Goal: Task Accomplishment & Management: Complete application form

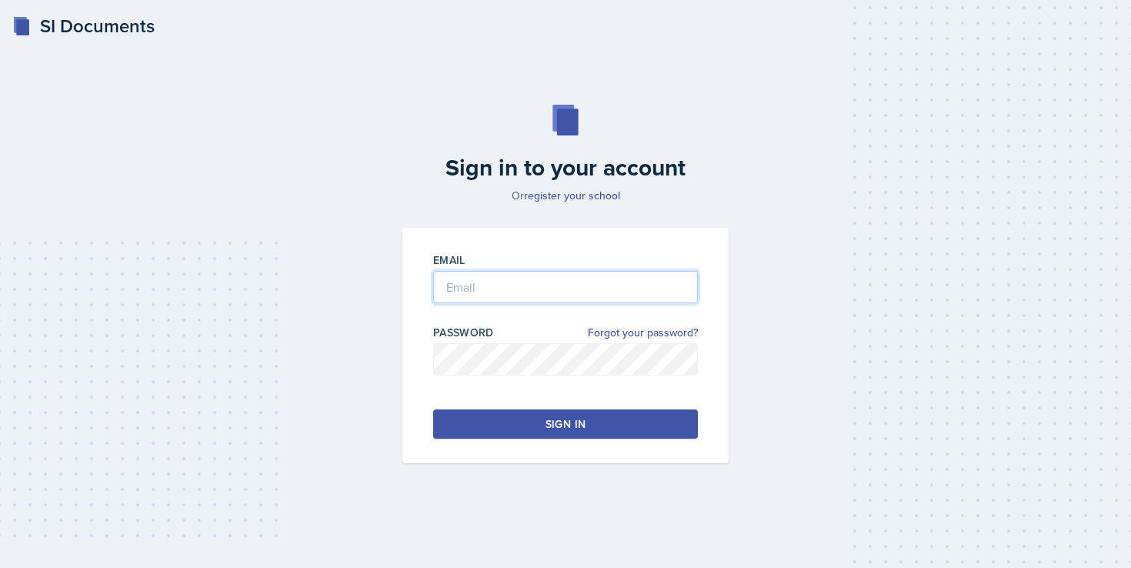
type input "[EMAIL_ADDRESS][DOMAIN_NAME]"
click at [534, 405] on div "Email [EMAIL_ADDRESS][DOMAIN_NAME] Password Forgot your password? Sign in" at bounding box center [565, 345] width 326 height 235
click at [534, 419] on button "Sign in" at bounding box center [565, 423] width 265 height 29
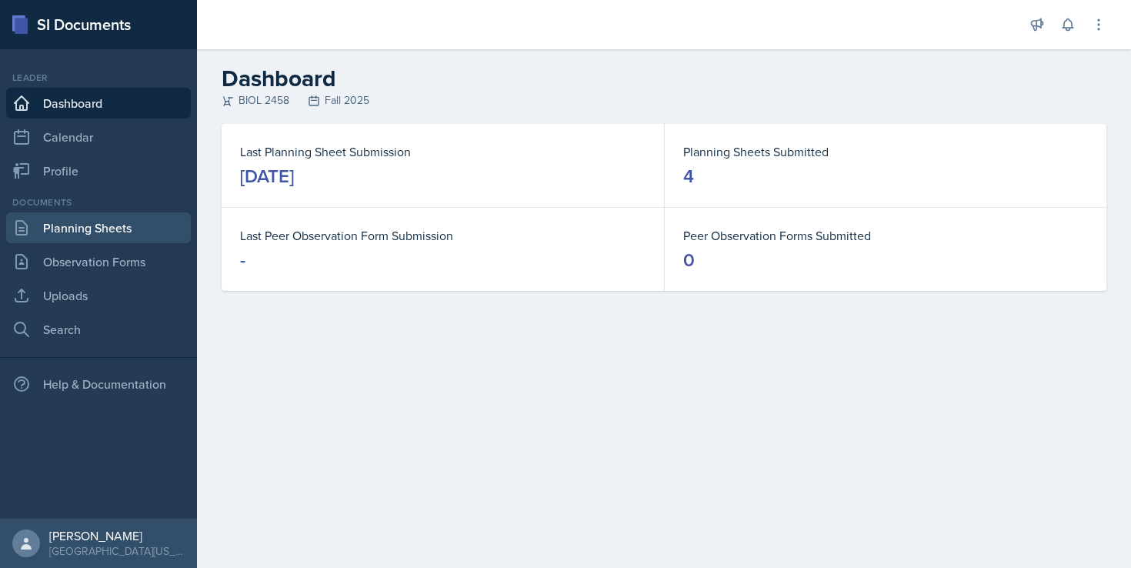
click at [91, 228] on link "Planning Sheets" at bounding box center [98, 227] width 185 height 31
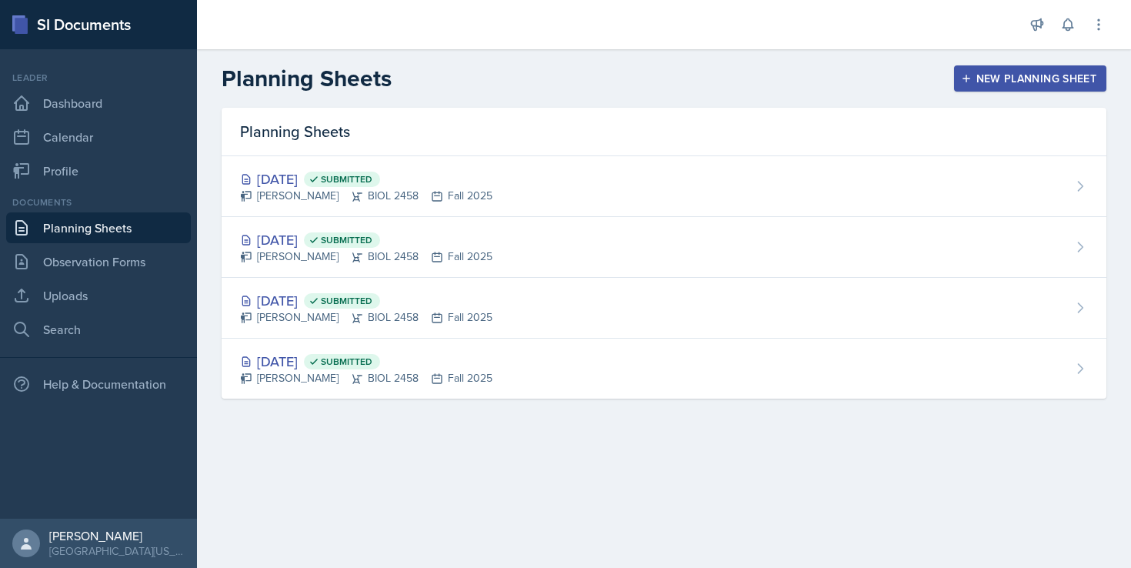
click at [964, 90] on button "New Planning Sheet" at bounding box center [1030, 78] width 152 height 26
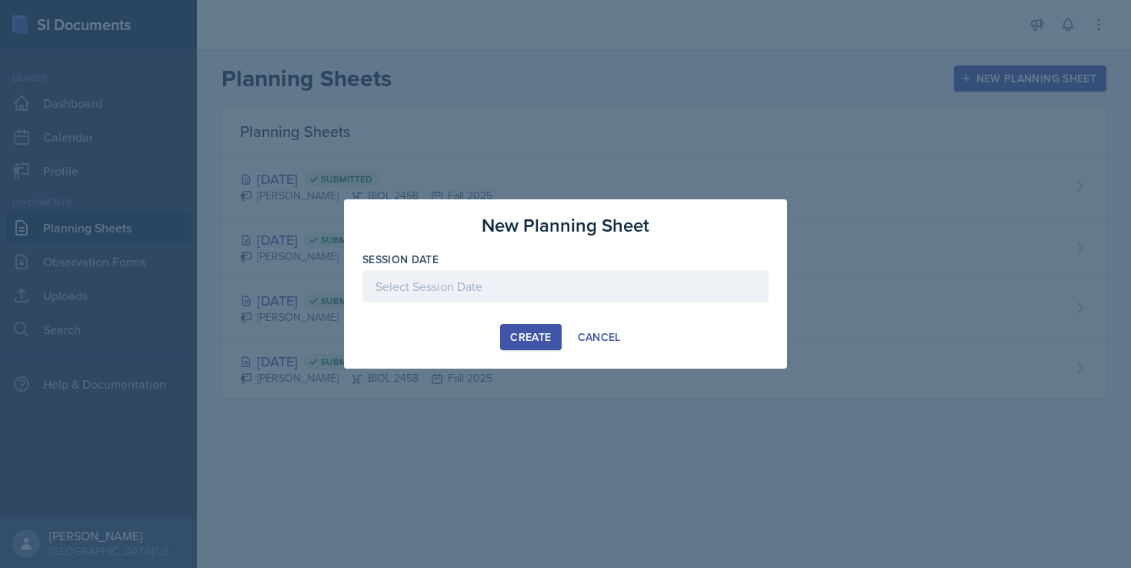
click at [581, 303] on div at bounding box center [565, 309] width 406 height 15
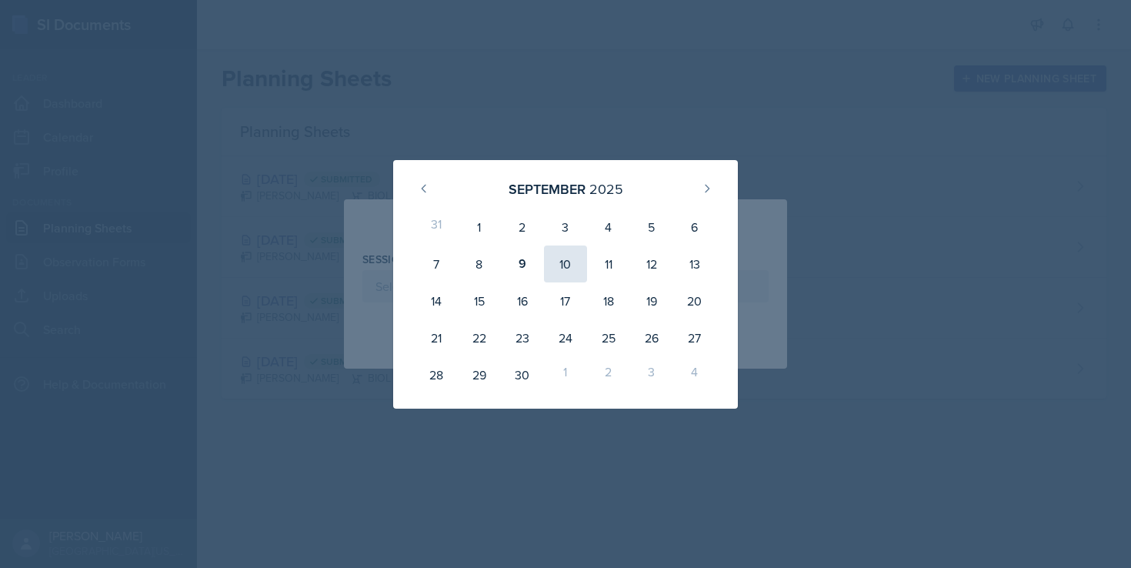
click at [569, 271] on div "10" at bounding box center [565, 263] width 43 height 37
type input "[DATE]"
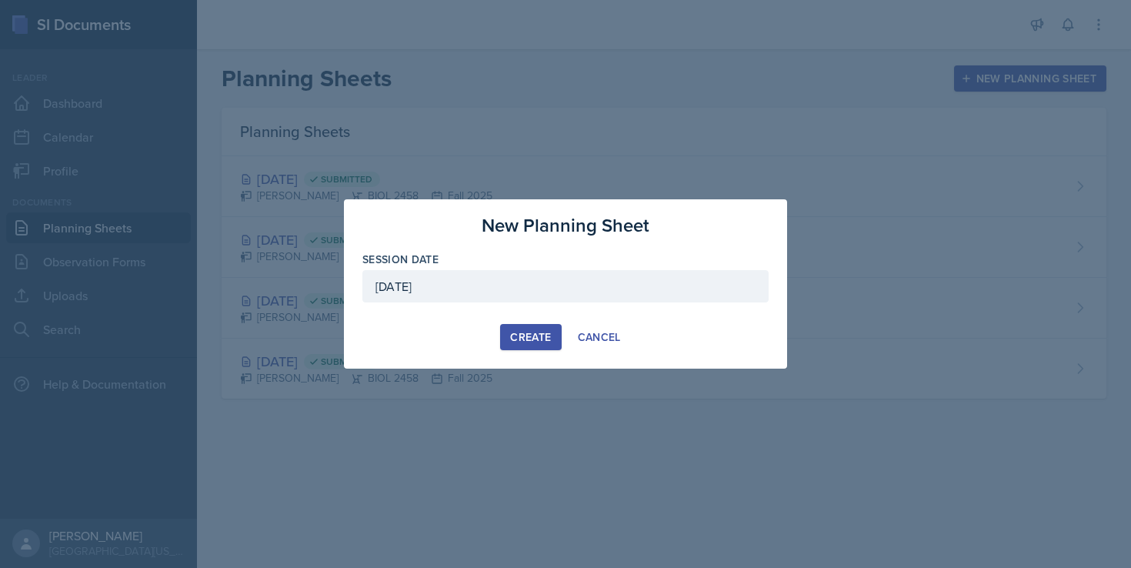
click at [518, 337] on div "Create" at bounding box center [530, 337] width 41 height 12
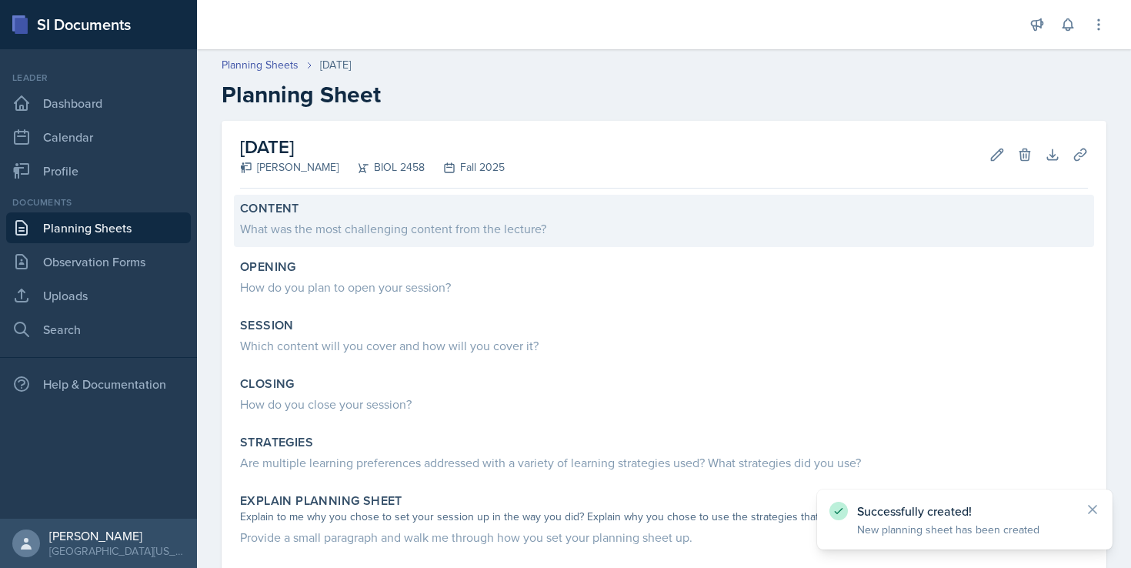
click at [474, 242] on div "Content What was the most challenging content from the lecture?" at bounding box center [664, 221] width 860 height 52
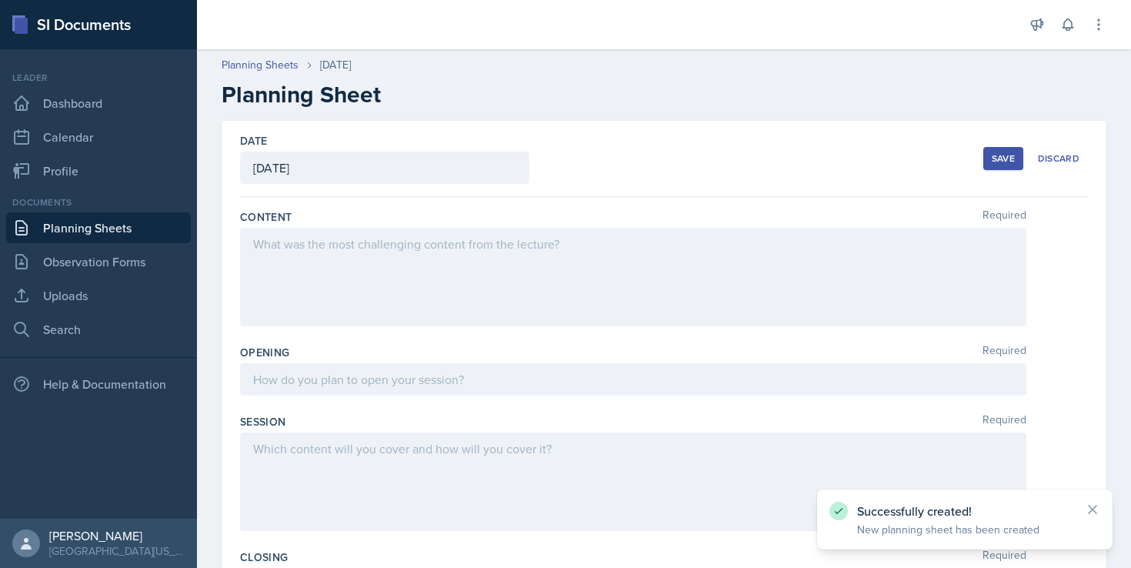
click at [432, 254] on div at bounding box center [633, 277] width 786 height 98
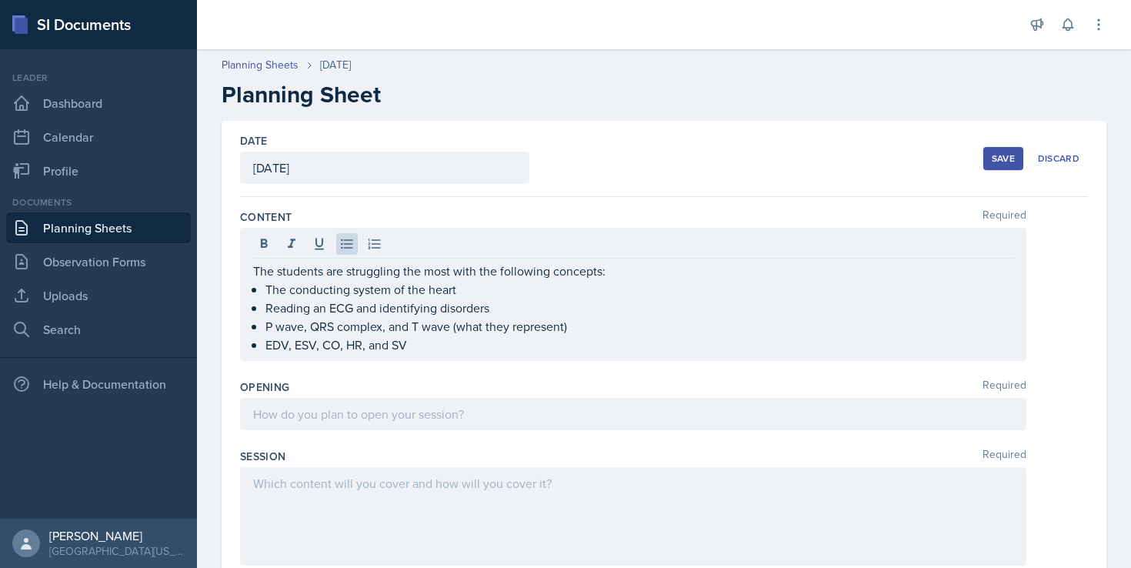
click at [292, 425] on div at bounding box center [633, 414] width 786 height 32
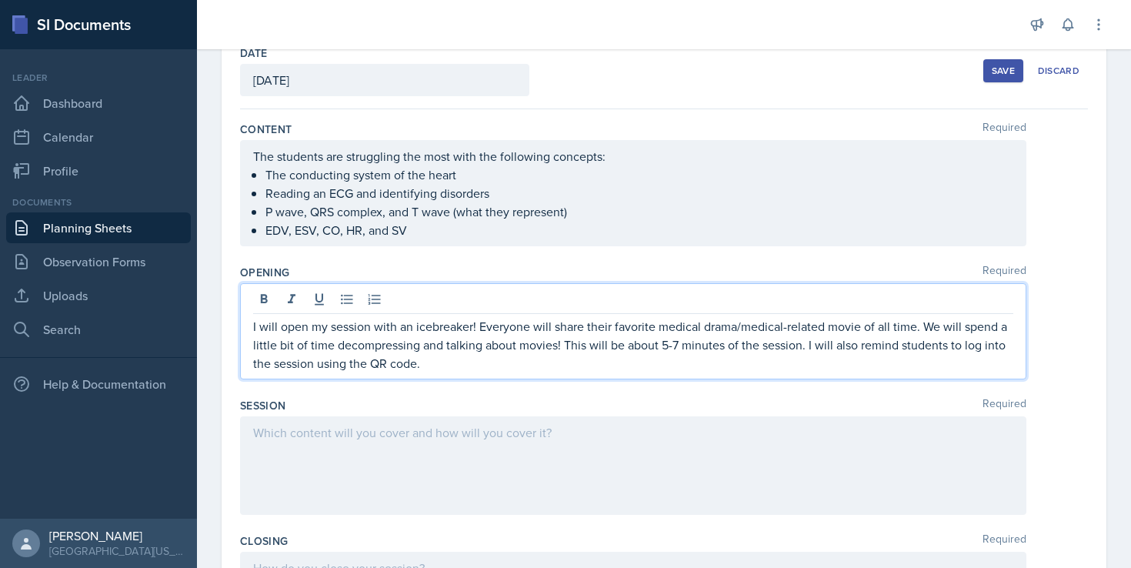
scroll to position [89, 0]
click at [272, 430] on p at bounding box center [633, 431] width 760 height 18
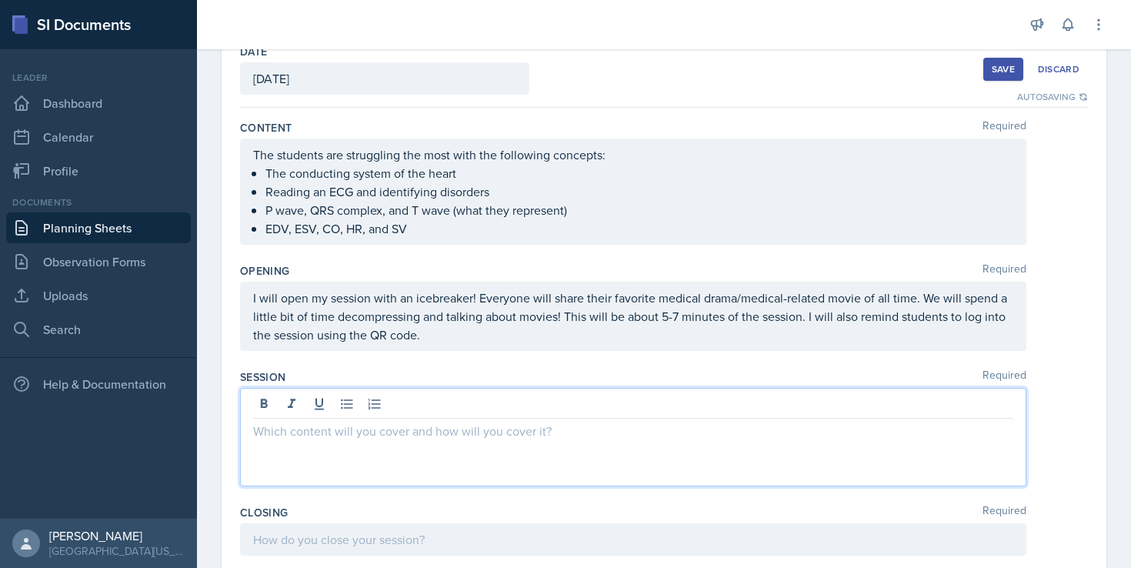
scroll to position [183, 0]
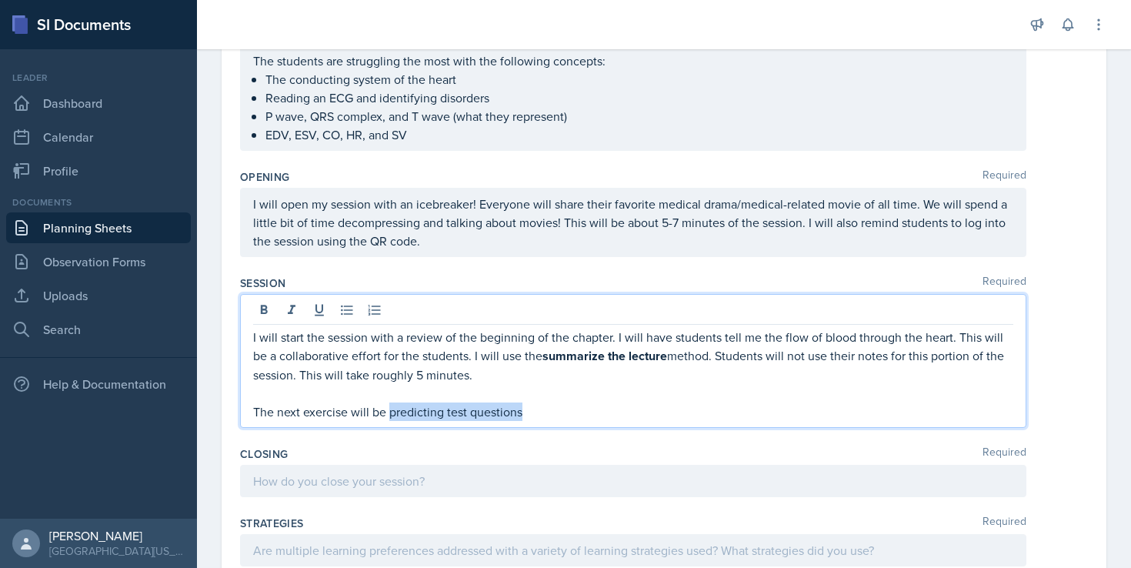
drag, startPoint x: 391, startPoint y: 412, endPoint x: 540, endPoint y: 415, distance: 149.3
click at [540, 415] on p "The next exercise will be predicting test questions" at bounding box center [633, 411] width 760 height 18
click at [540, 415] on p "The next exercise will be predicting test questions" at bounding box center [633, 411] width 760 height 19
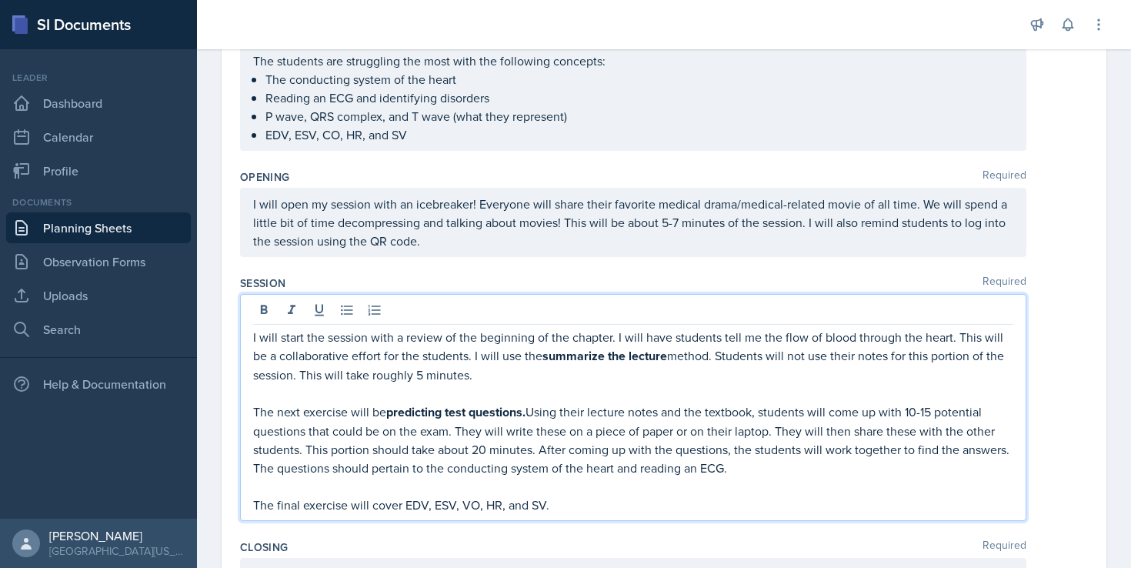
click at [470, 506] on p "The final exercise will cover EDV, ESV, VO, HR, and SV." at bounding box center [633, 504] width 760 height 18
click at [562, 500] on p "The final exercise will cover EDV, ESV, CO, HR, and SV." at bounding box center [633, 504] width 760 height 18
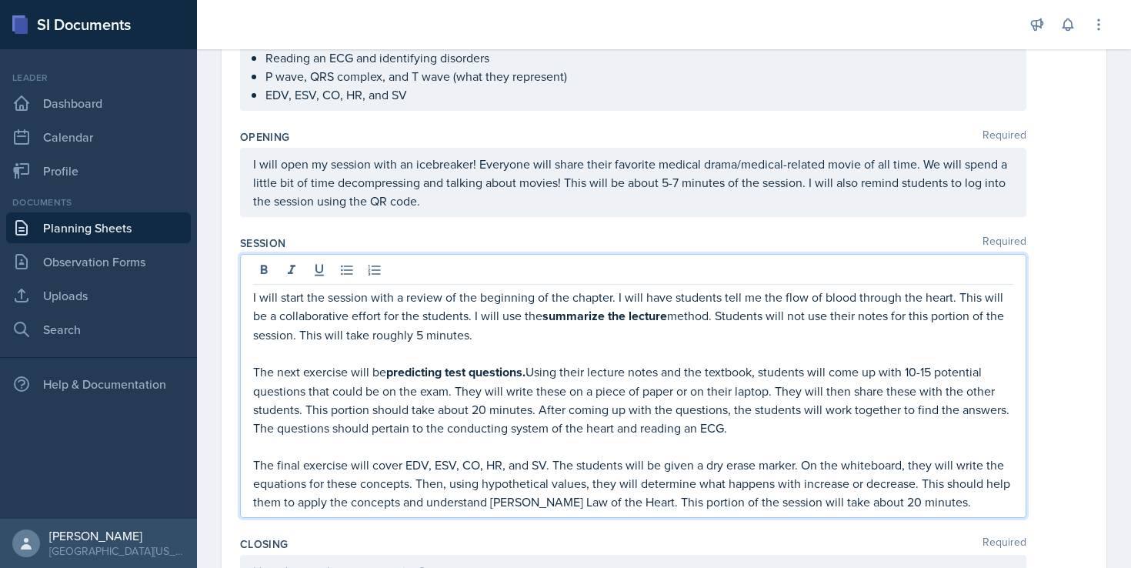
scroll to position [231, 0]
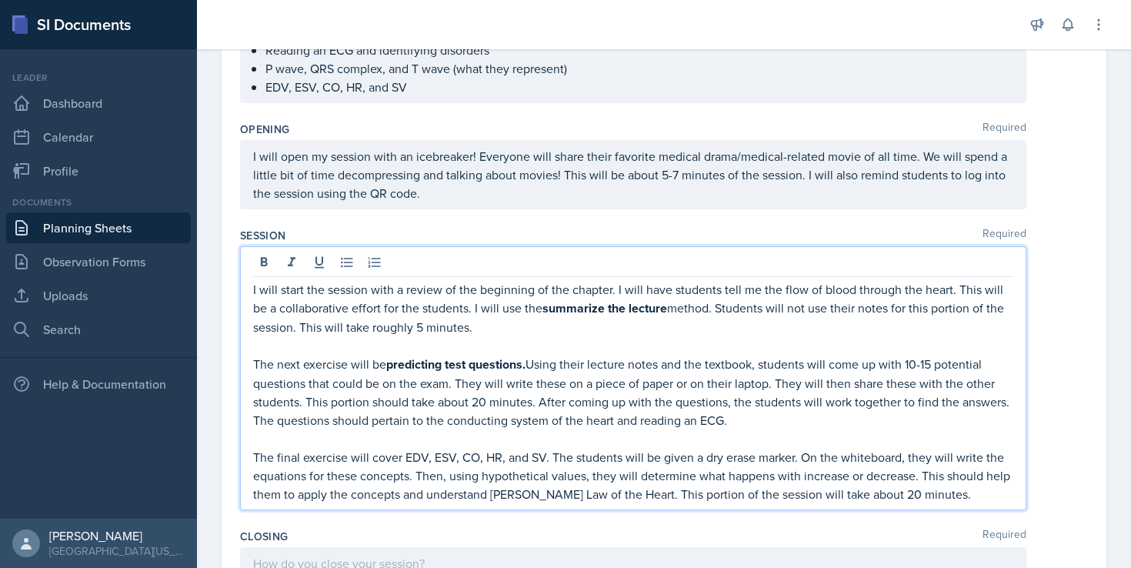
click at [1011, 405] on p "The next exercise will be predicting test questions. Using their lecture notes …" at bounding box center [633, 392] width 760 height 75
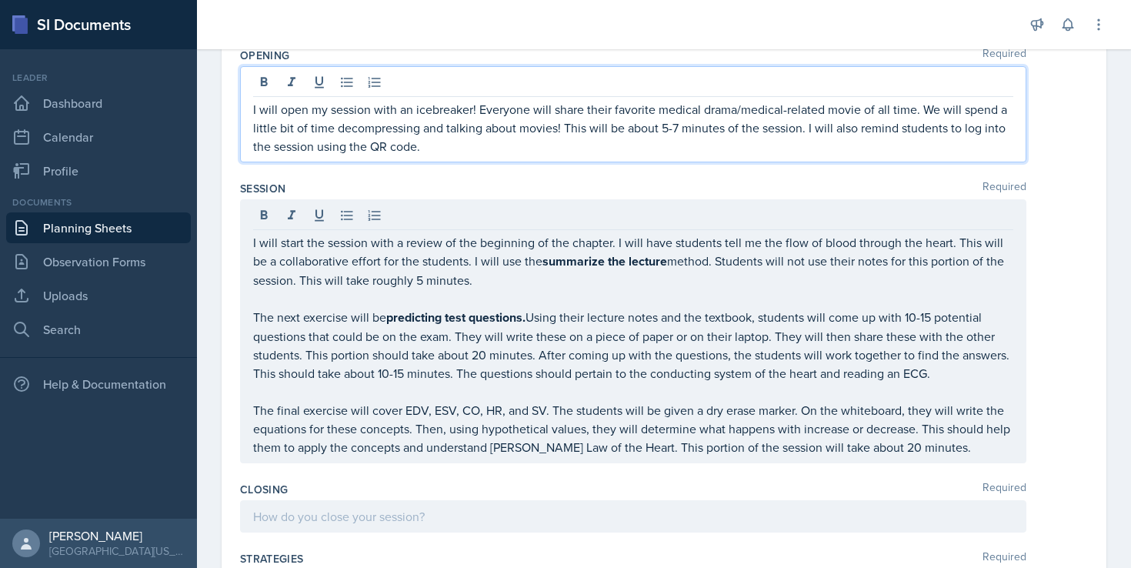
scroll to position [332, 0]
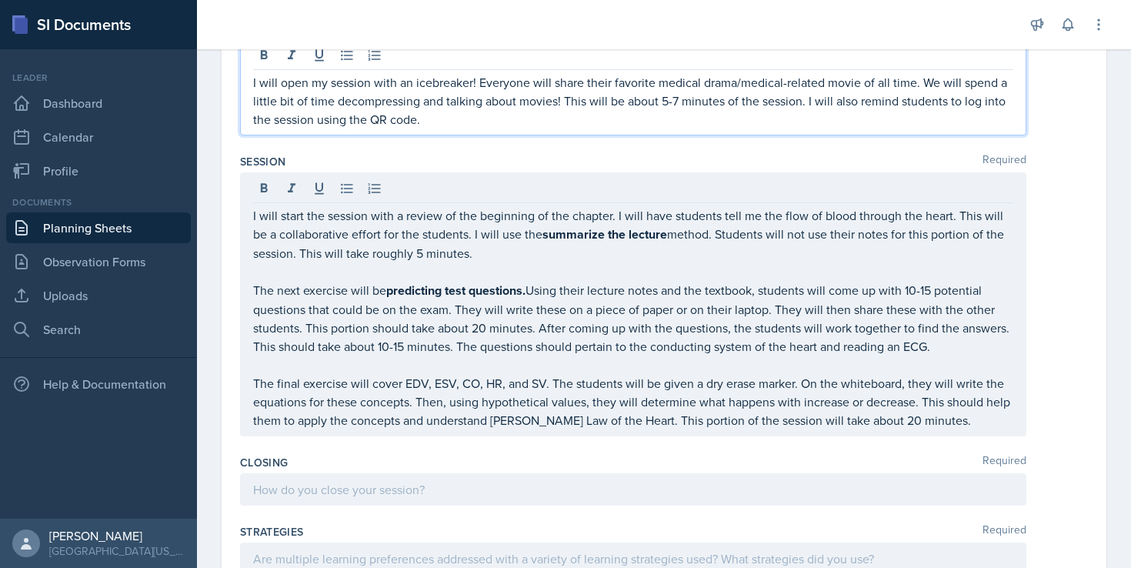
click at [665, 105] on p "I will open my session with an icebreaker! Everyone will share their favorite m…" at bounding box center [633, 100] width 760 height 55
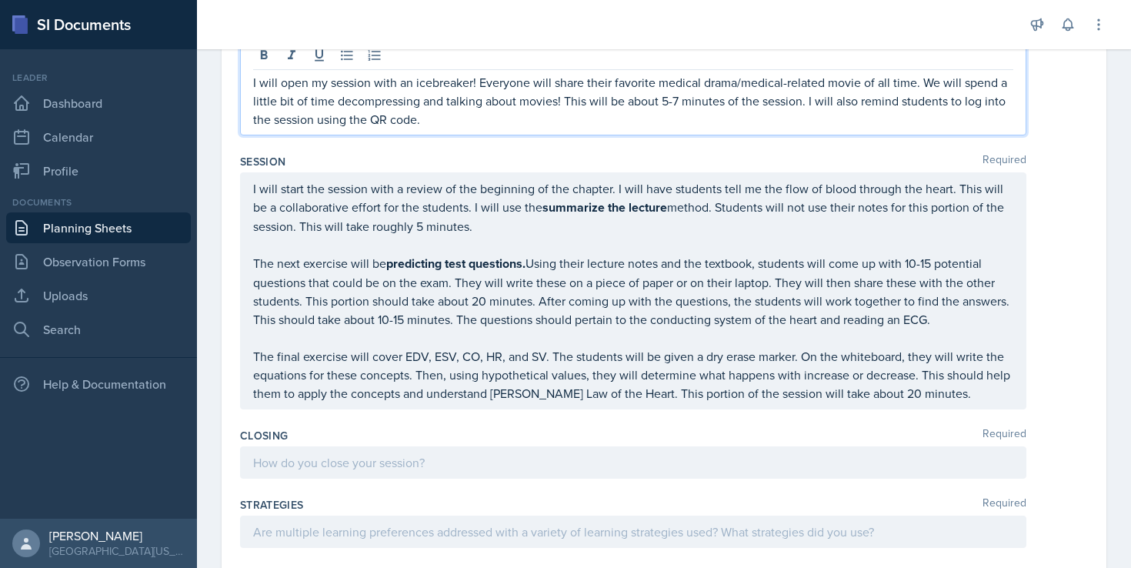
click at [680, 97] on p "I will open my session with an icebreaker! Everyone will share their favorite m…" at bounding box center [633, 100] width 760 height 55
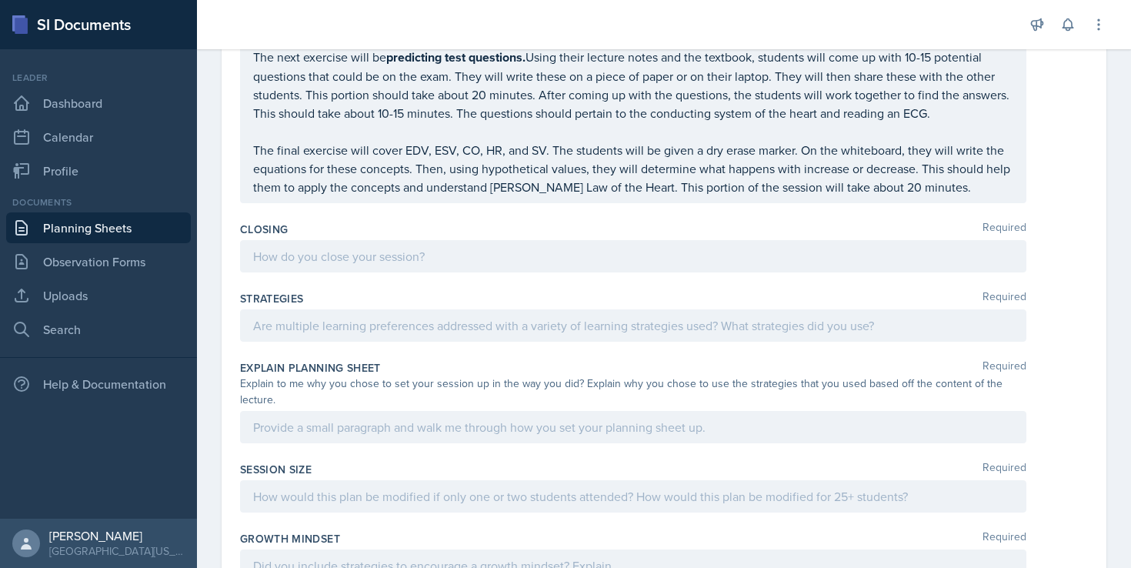
click at [985, 185] on p "The final exercise will cover EDV, ESV, CO, HR, and SV. The students will be gi…" at bounding box center [633, 168] width 760 height 55
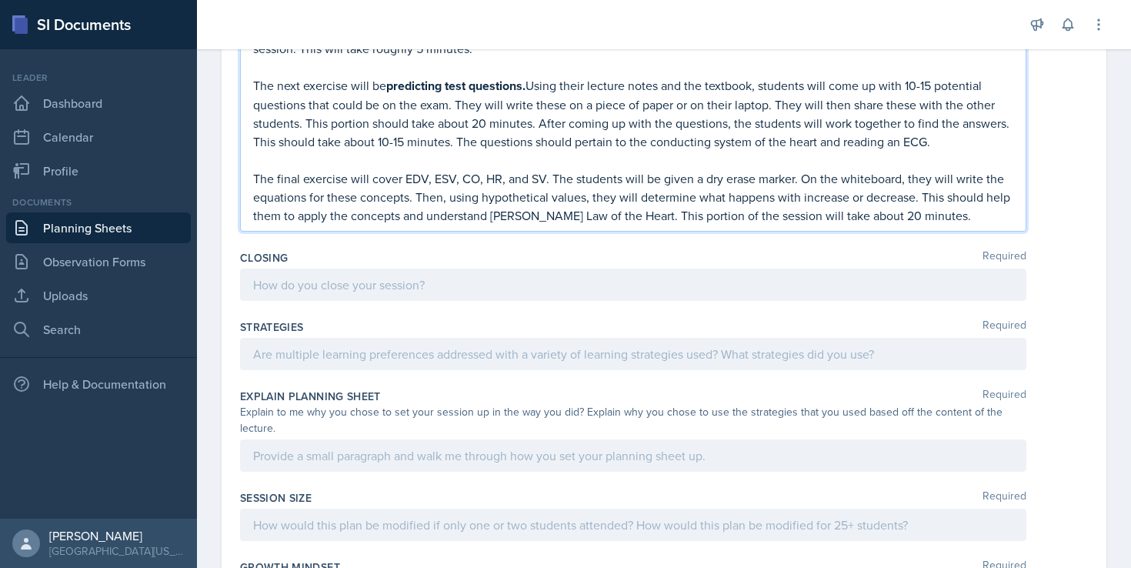
scroll to position [512, 0]
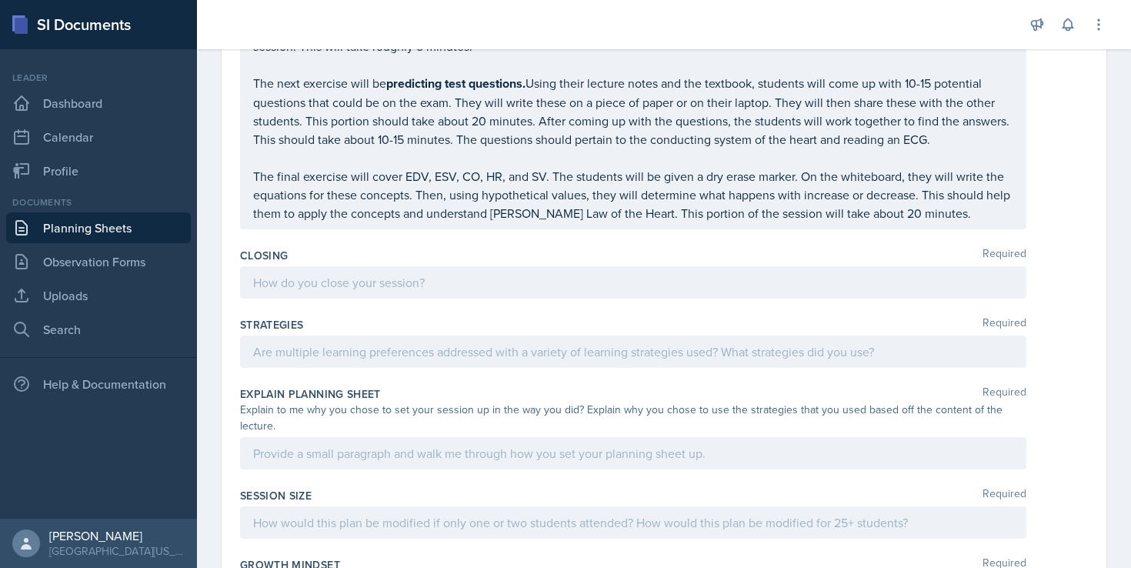
click at [702, 271] on div at bounding box center [633, 282] width 786 height 32
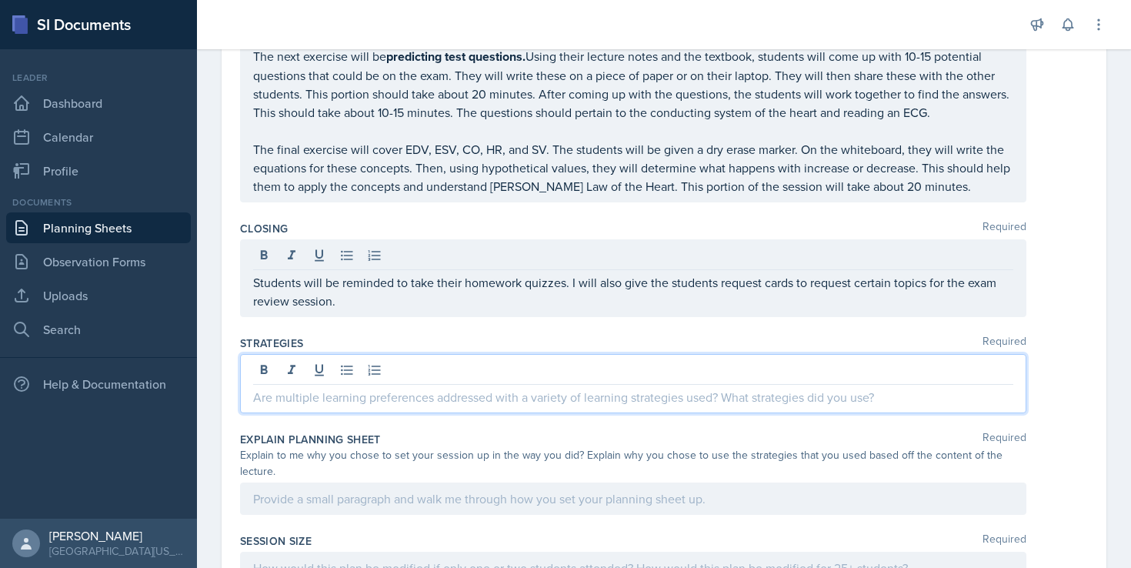
click at [525, 361] on div at bounding box center [633, 383] width 786 height 59
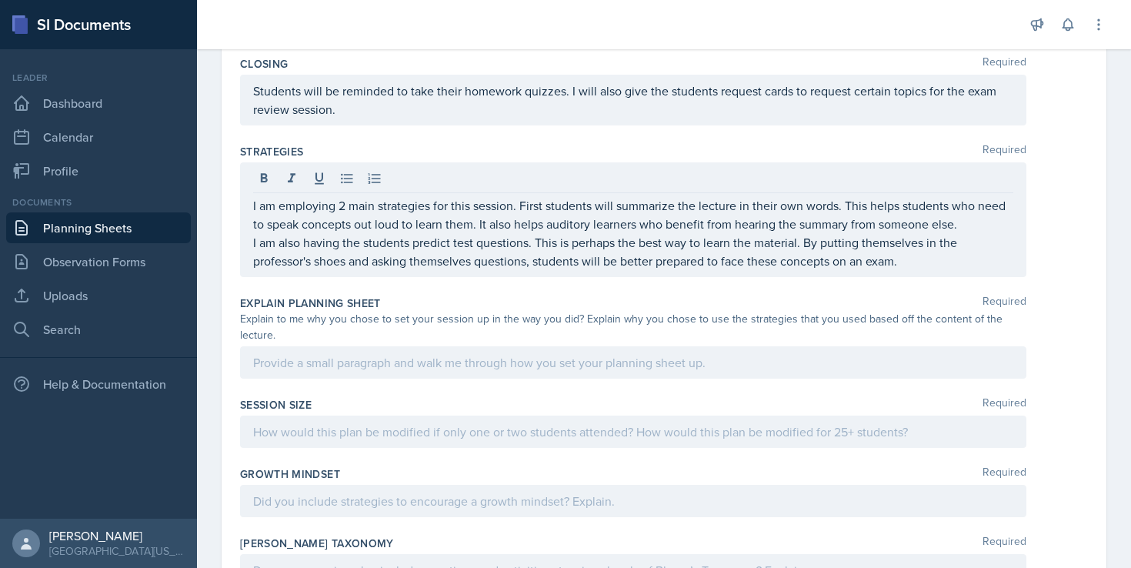
click at [528, 356] on div at bounding box center [633, 362] width 786 height 32
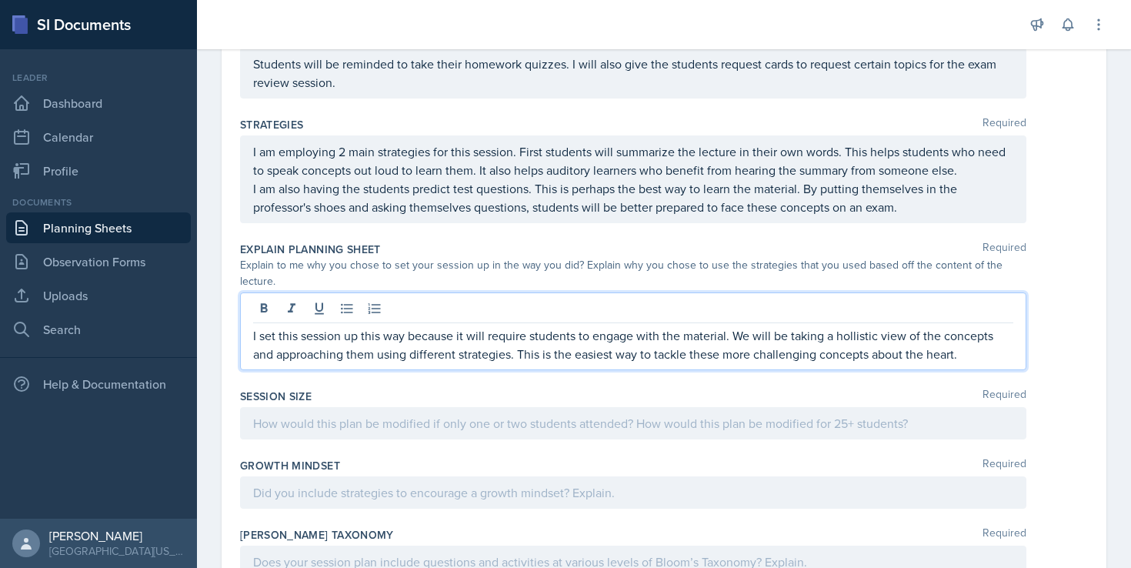
click at [866, 326] on p "I set this session up this way because it will require students to engage with …" at bounding box center [633, 344] width 760 height 37
click at [865, 326] on p "I set this session up this way because it will require students to engage with …" at bounding box center [633, 344] width 760 height 37
click at [859, 326] on p "I set this session up this way because it will require students to engage with …" at bounding box center [633, 344] width 760 height 37
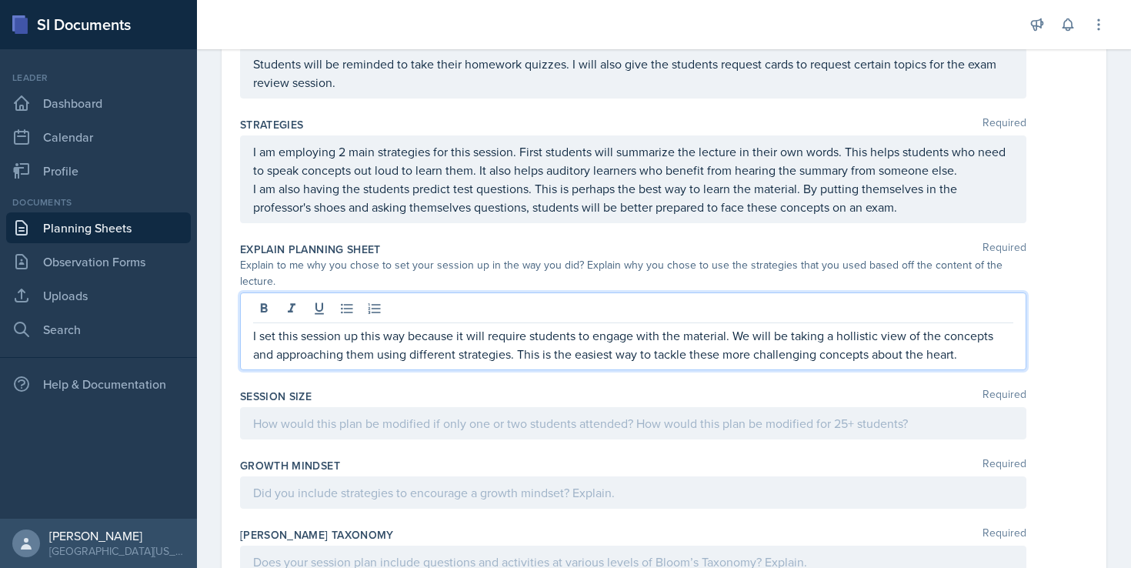
click at [859, 326] on p "I set this session up this way because it will require students to engage with …" at bounding box center [633, 344] width 760 height 37
click at [842, 326] on p "I set this session up this way because it will require students to engage with …" at bounding box center [633, 344] width 760 height 37
drag, startPoint x: 838, startPoint y: 320, endPoint x: 875, endPoint y: 319, distance: 37.7
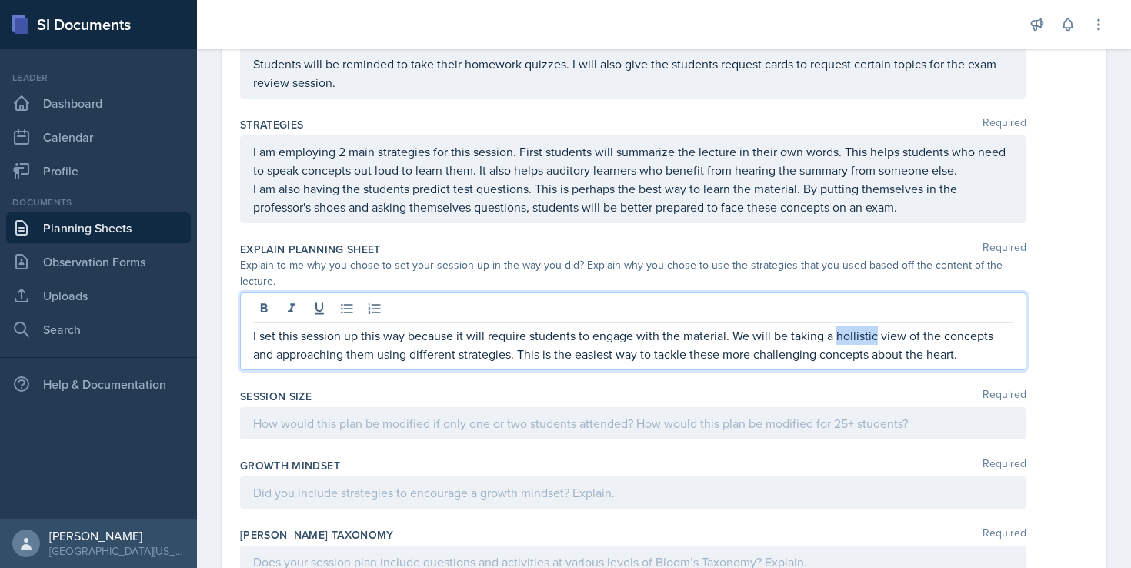
click at [875, 326] on p "I set this session up this way because it will require students to engage with …" at bounding box center [633, 344] width 760 height 37
click at [955, 337] on p "I set this session up this way because it will require students to engage with …" at bounding box center [633, 344] width 760 height 37
click at [664, 424] on div "Session Size Required" at bounding box center [664, 416] width 848 height 69
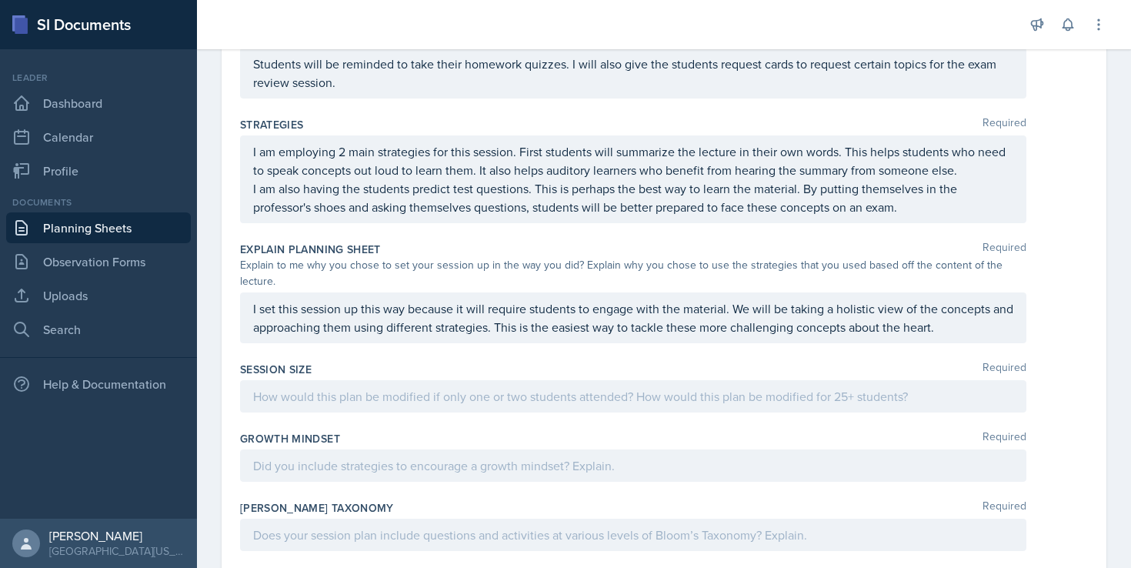
click at [652, 400] on div "Session Size Required" at bounding box center [664, 389] width 848 height 69
click at [619, 383] on div at bounding box center [633, 396] width 786 height 32
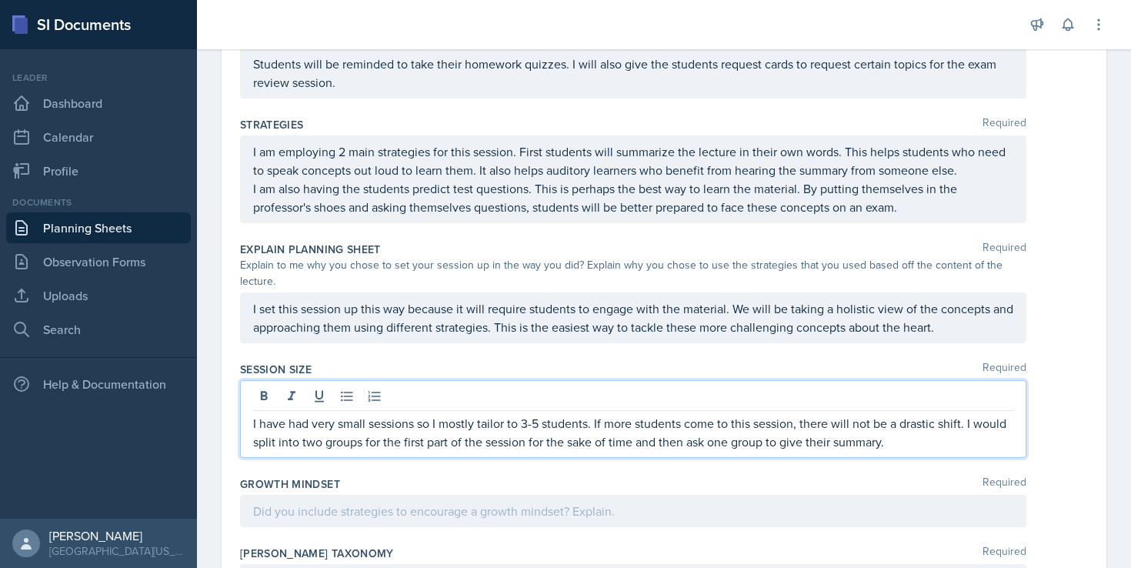
click at [467, 508] on div at bounding box center [633, 511] width 786 height 32
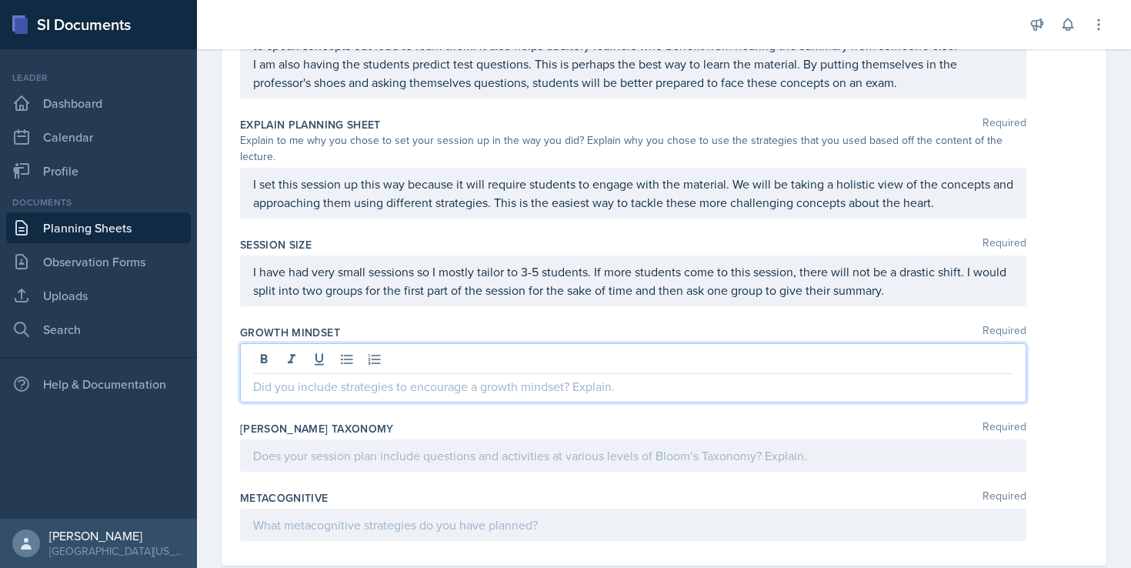
scroll to position [845, 0]
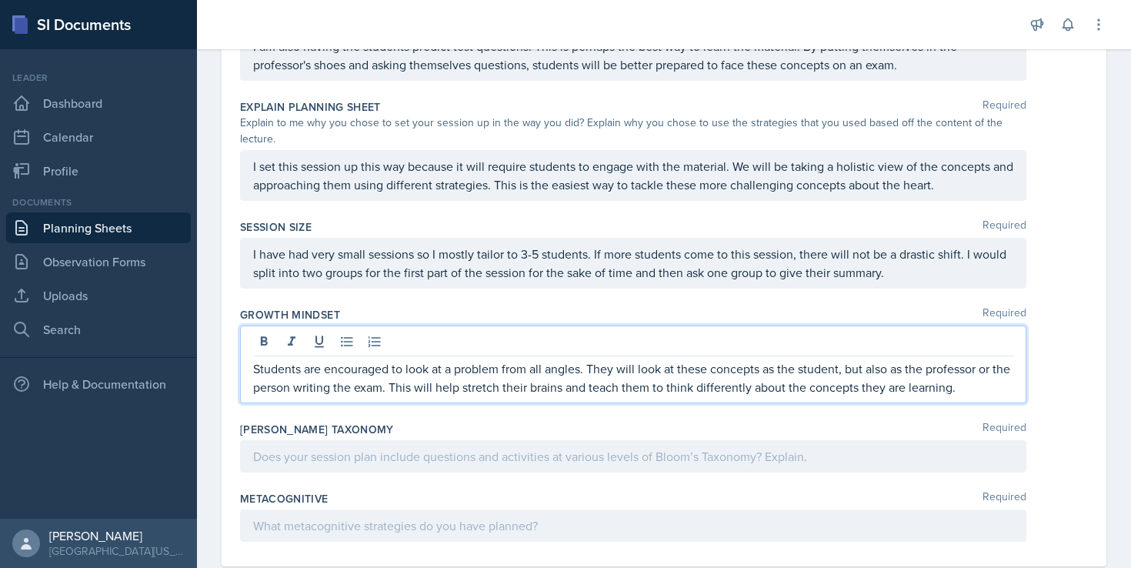
click at [728, 440] on div at bounding box center [633, 456] width 786 height 32
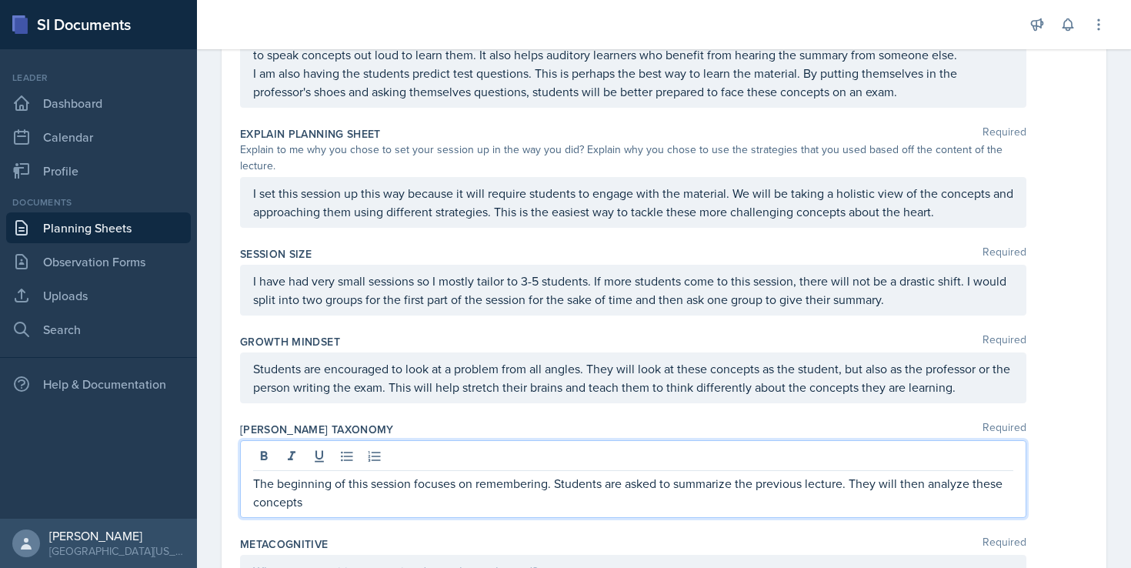
click at [950, 474] on p "The beginning of this session focuses on remembering. Students are asked to sum…" at bounding box center [633, 492] width 760 height 37
click at [489, 474] on p "The beginning of this session focuses on remembering. Students are asked to sum…" at bounding box center [633, 493] width 760 height 38
click at [488, 475] on strong "remembering" at bounding box center [509, 484] width 75 height 18
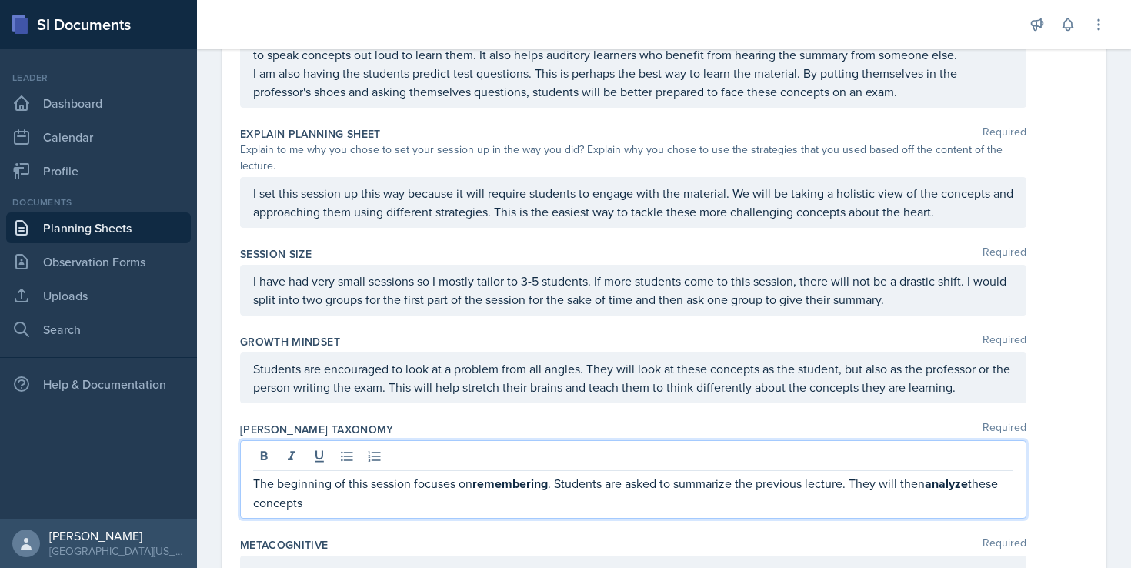
click at [474, 475] on p "The beginning of this session focuses on remembering . Students are asked to su…" at bounding box center [633, 493] width 760 height 38
click at [445, 476] on p "The beginning of this session focuses on remembering . Students are asked to su…" at bounding box center [633, 493] width 760 height 38
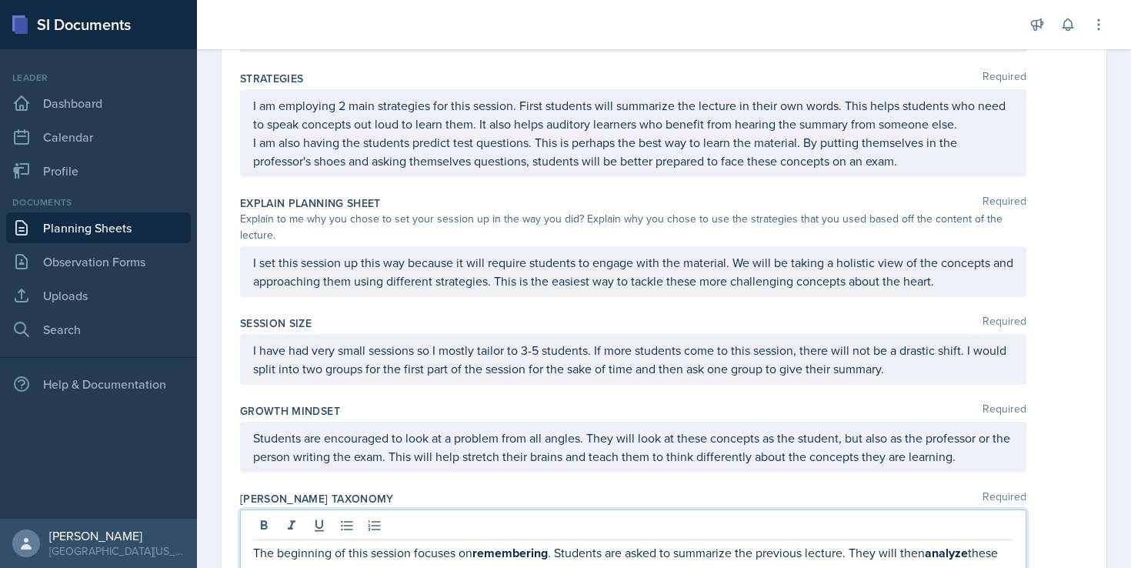
scroll to position [882, 0]
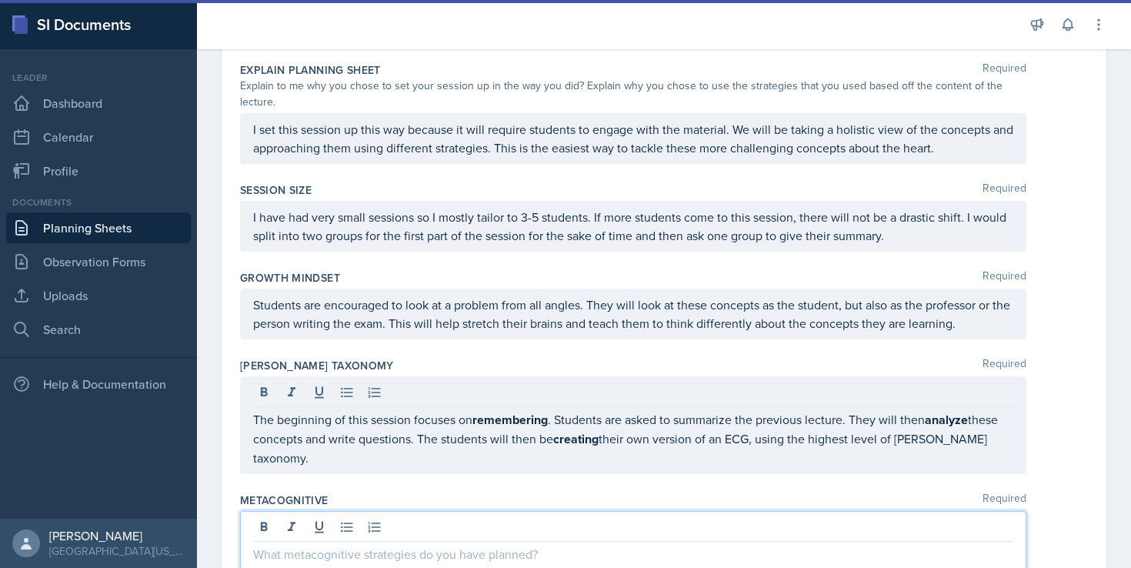
click at [444, 511] on div at bounding box center [633, 540] width 786 height 59
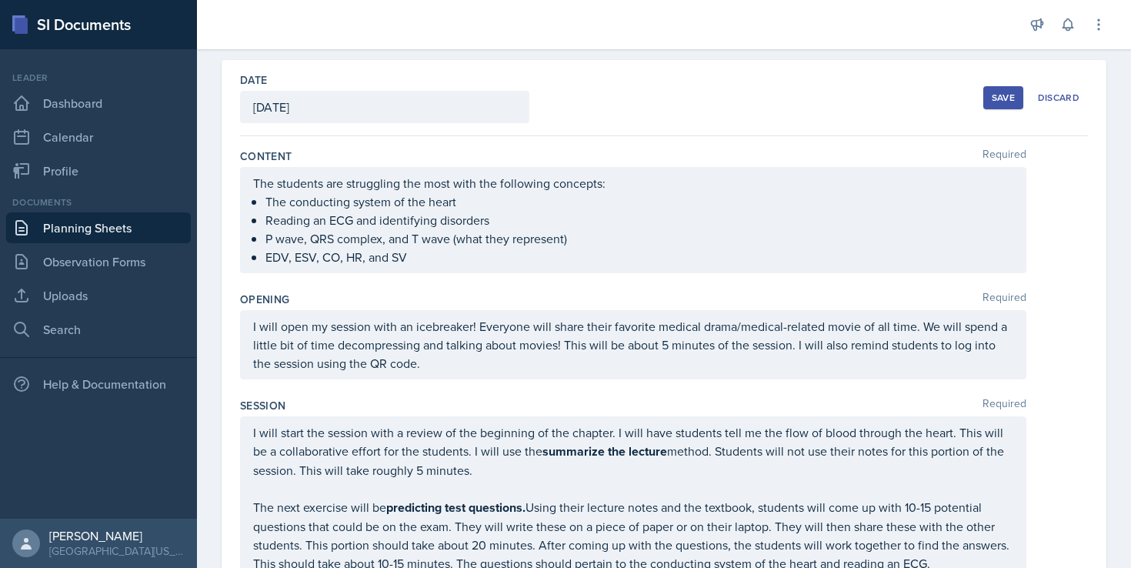
scroll to position [0, 0]
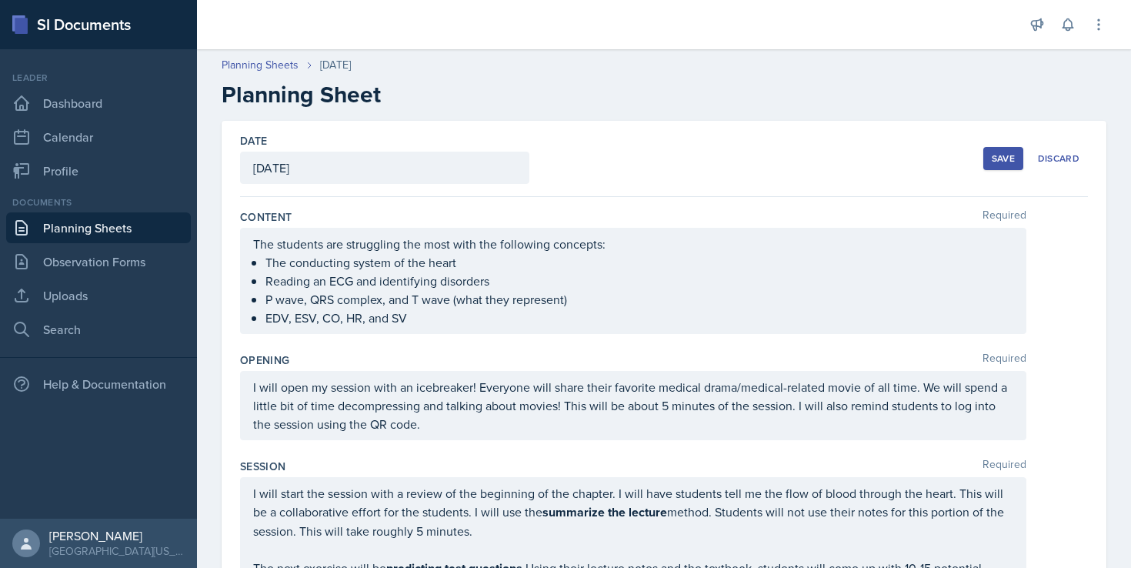
click at [998, 160] on div "Save" at bounding box center [1002, 158] width 23 height 12
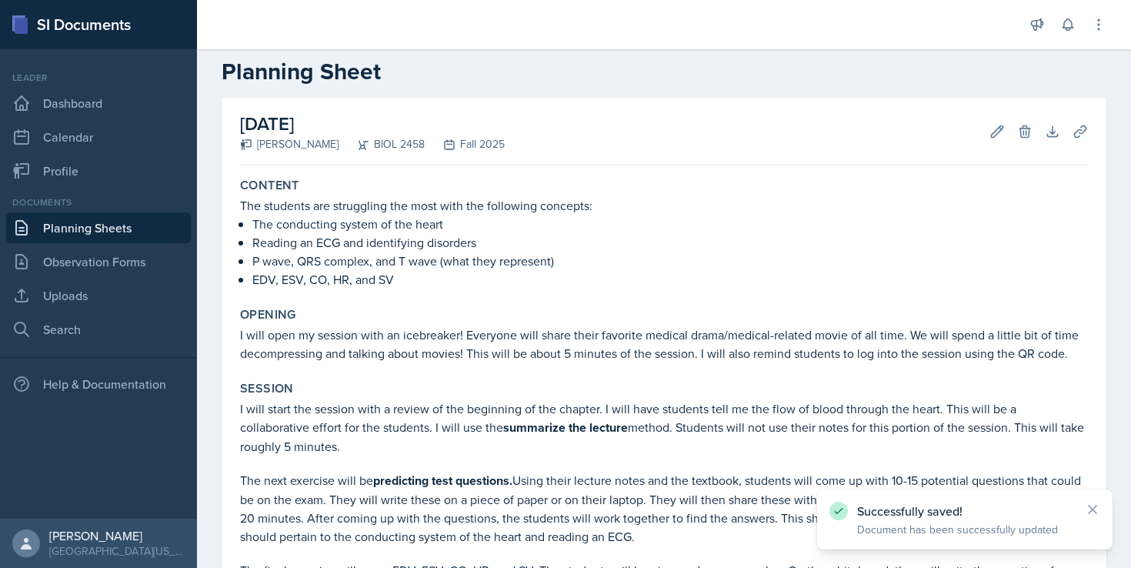
scroll to position [729, 0]
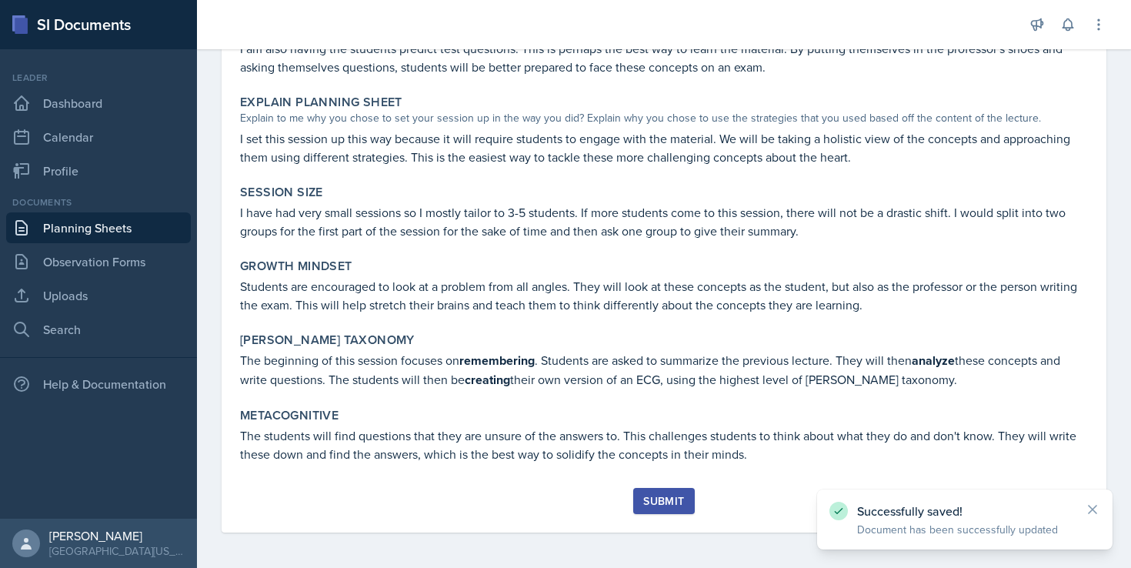
click at [672, 495] on div "Submit" at bounding box center [663, 501] width 41 height 12
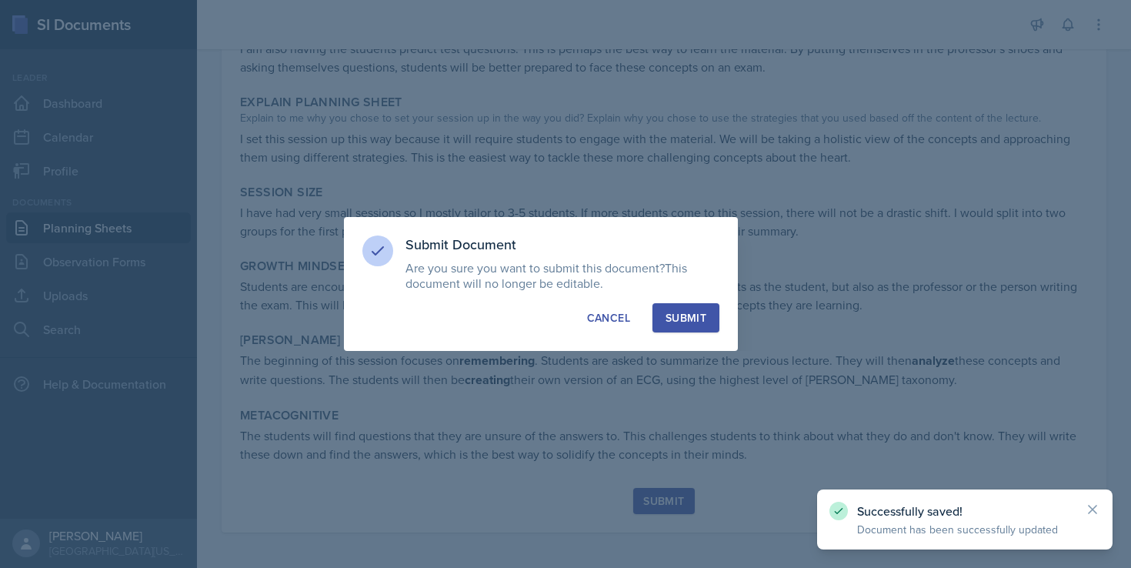
click at [665, 321] on div "Submit" at bounding box center [685, 317] width 41 height 15
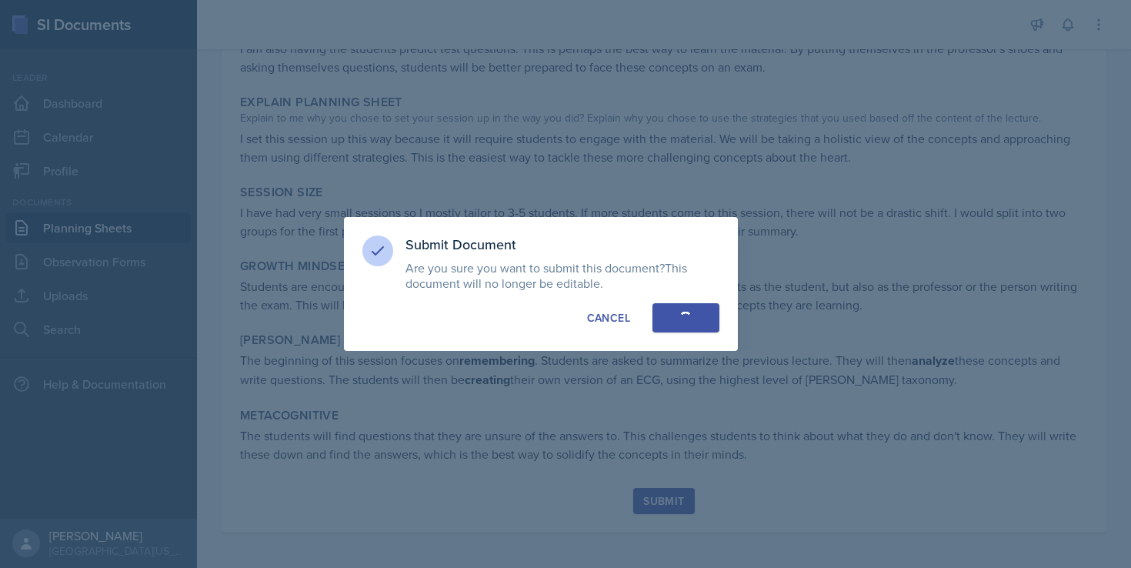
scroll to position [685, 0]
